Goal: Transaction & Acquisition: Subscribe to service/newsletter

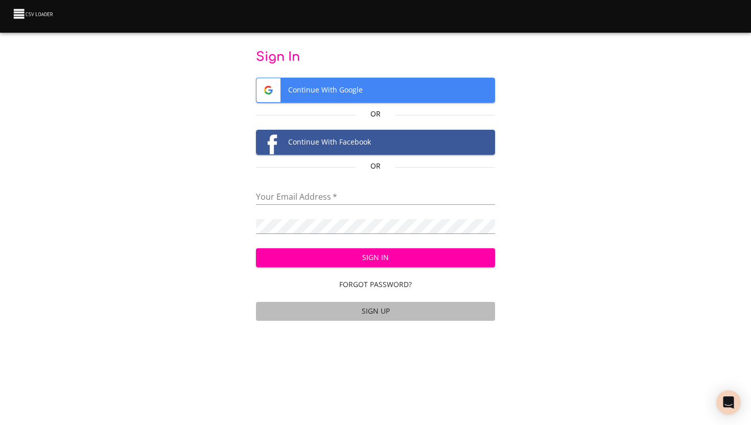
click at [373, 310] on span "Sign Up" at bounding box center [376, 311] width 232 height 13
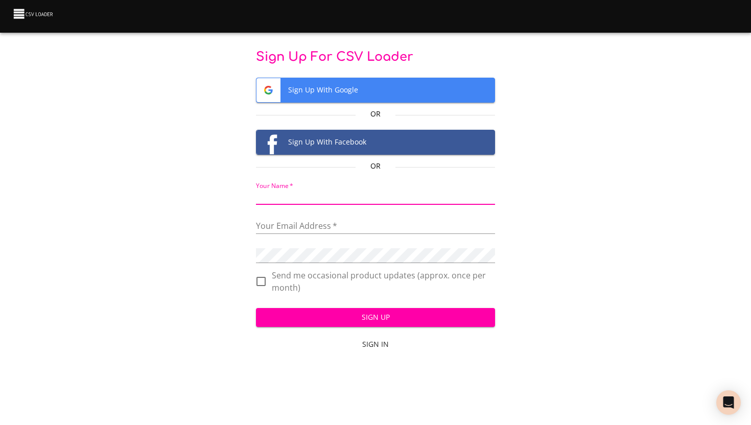
click at [341, 196] on input "text" at bounding box center [376, 197] width 240 height 15
type input "[PERSON_NAME]"
click at [330, 226] on input "email" at bounding box center [376, 226] width 240 height 15
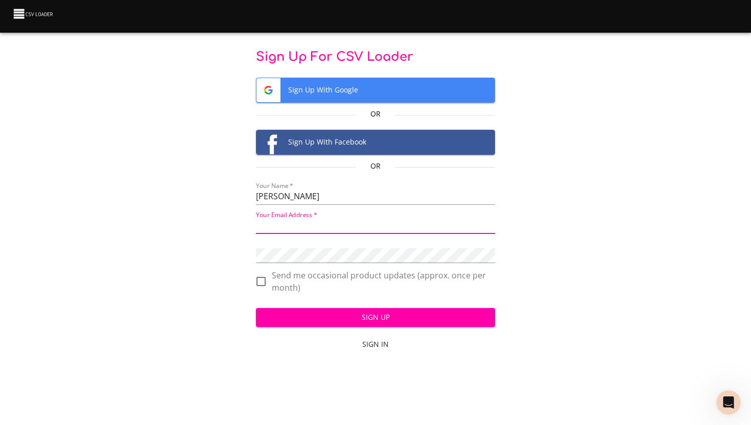
click at [291, 231] on input "email" at bounding box center [376, 226] width 240 height 15
paste input "kazi01923@outlook.com"
type input "kazi01923@outlook.com"
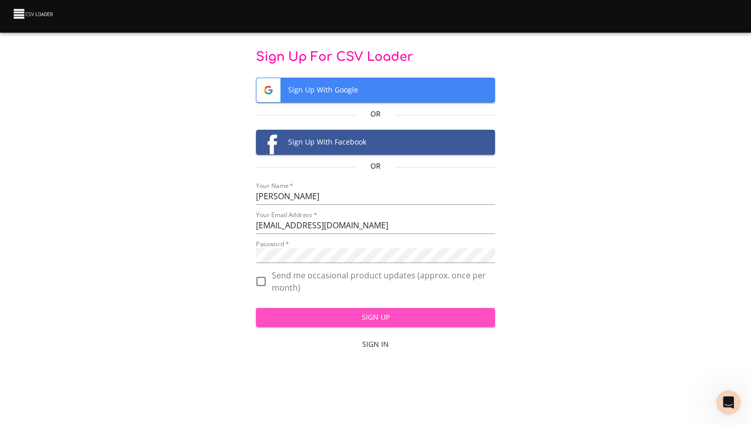
click at [341, 312] on span "Sign Up" at bounding box center [375, 317] width 223 height 13
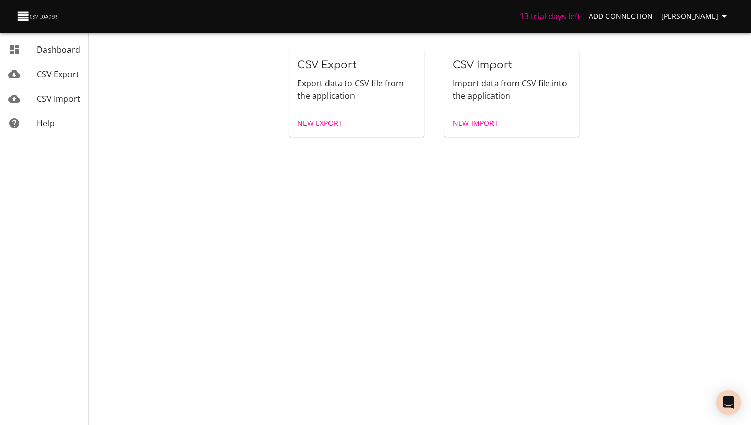
click at [713, 18] on span "[PERSON_NAME]" at bounding box center [696, 16] width 70 height 13
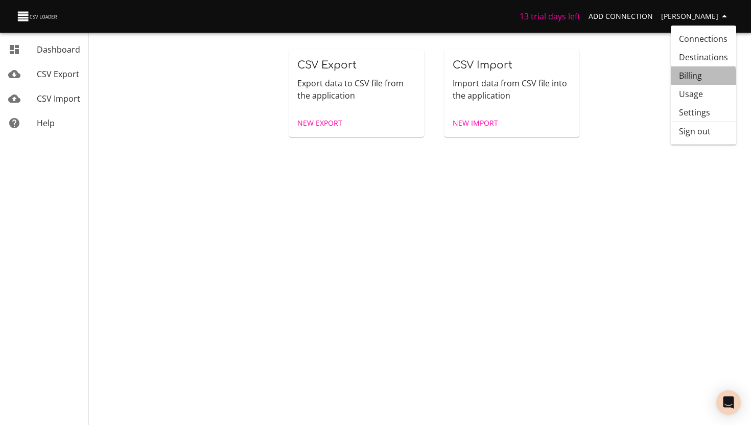
click at [687, 78] on link "Billing" at bounding box center [703, 75] width 65 height 18
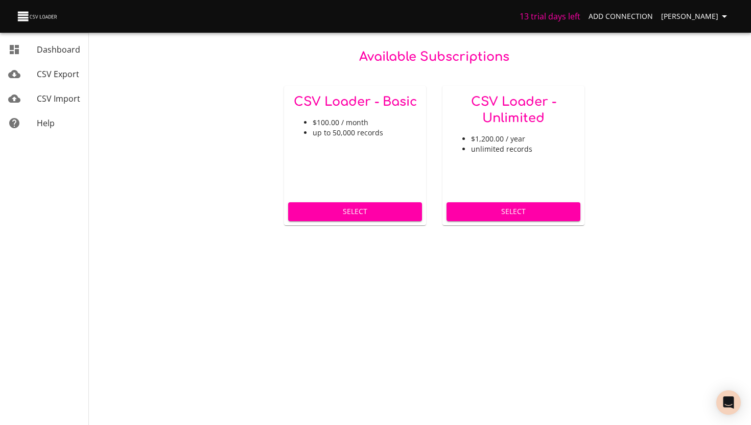
click at [334, 212] on span "Select" at bounding box center [355, 211] width 118 height 13
click at [43, 47] on span "Dashboard" at bounding box center [58, 49] width 43 height 11
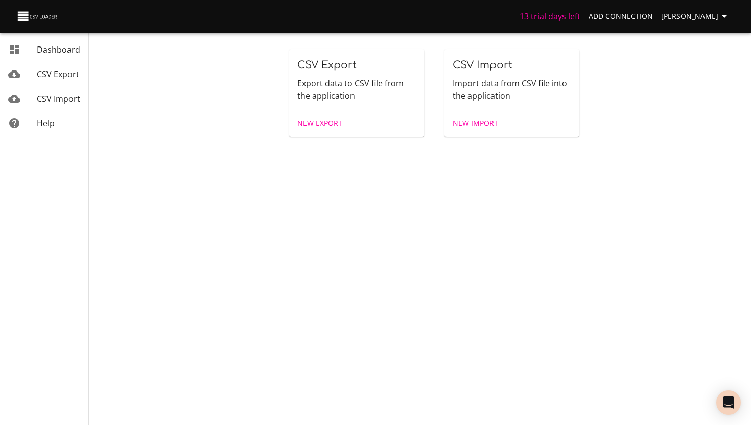
click at [653, 19] on span "Add Connection" at bounding box center [621, 16] width 64 height 13
